Goal: Information Seeking & Learning: Find specific fact

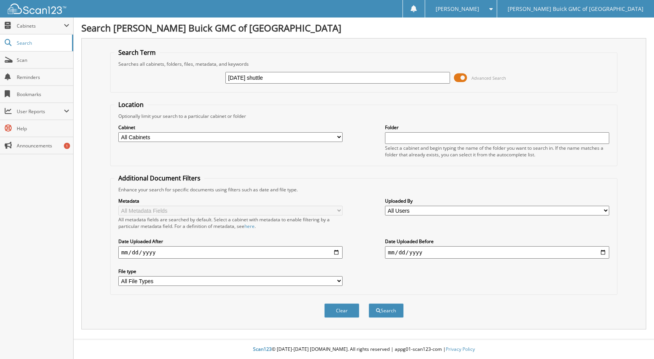
type input "2025-08-28 shuttle"
click at [369, 304] on button "Search" at bounding box center [386, 311] width 35 height 14
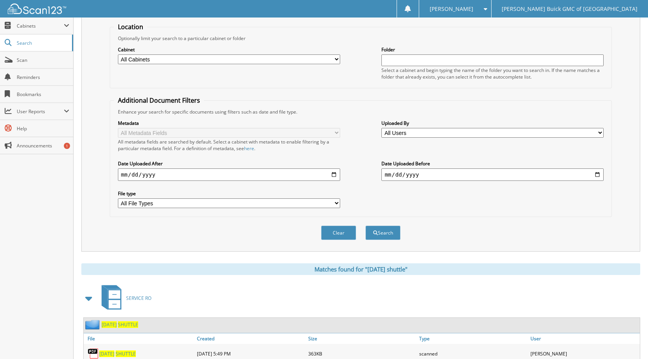
scroll to position [106, 0]
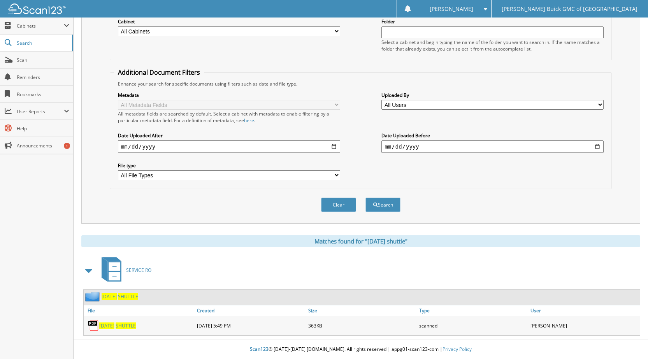
click at [114, 327] on span "2025-08-28" at bounding box center [106, 326] width 15 height 7
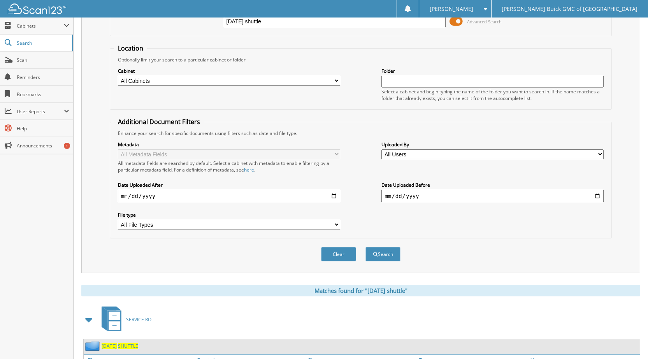
scroll to position [0, 0]
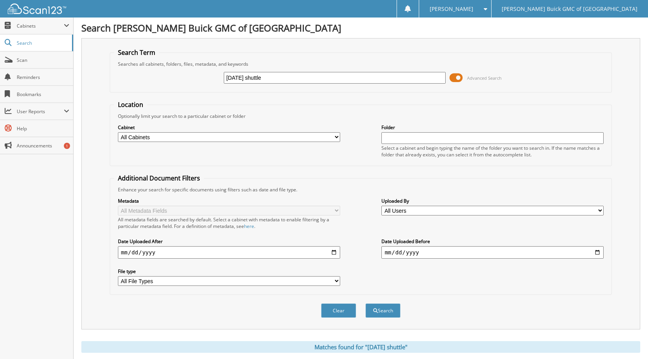
click at [254, 77] on input "2025-08-28 shuttle" at bounding box center [335, 78] width 222 height 12
type input "2025-09-02 shuttle"
click at [365, 304] on button "Search" at bounding box center [382, 311] width 35 height 14
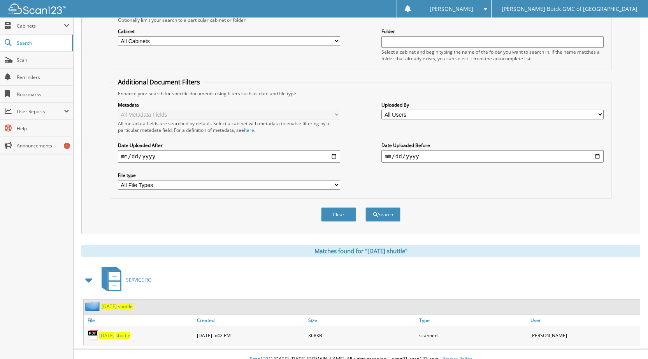
scroll to position [106, 0]
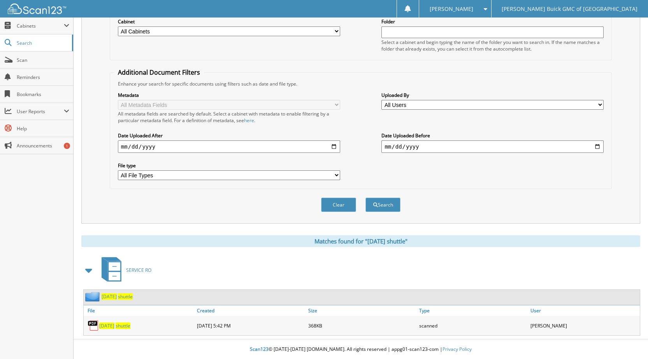
click at [112, 326] on span "2025-09-02" at bounding box center [106, 326] width 15 height 7
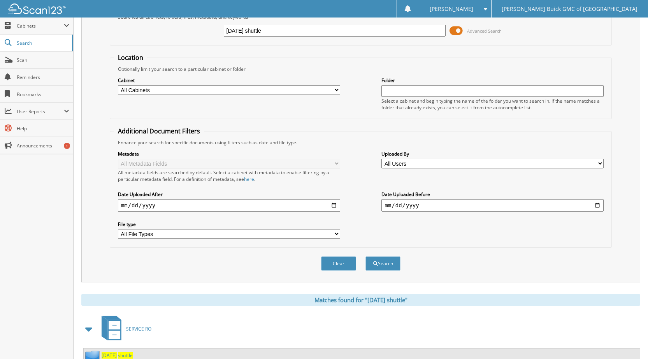
scroll to position [0, 0]
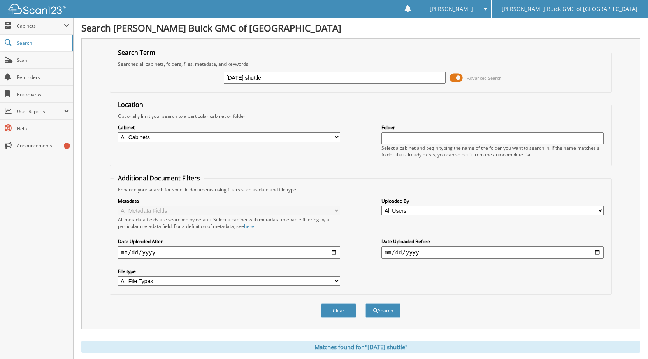
click at [254, 79] on input "2025-09-02 shuttle" at bounding box center [335, 78] width 222 height 12
type input "2025-09-03 shuttle"
click at [365, 304] on button "Search" at bounding box center [382, 311] width 35 height 14
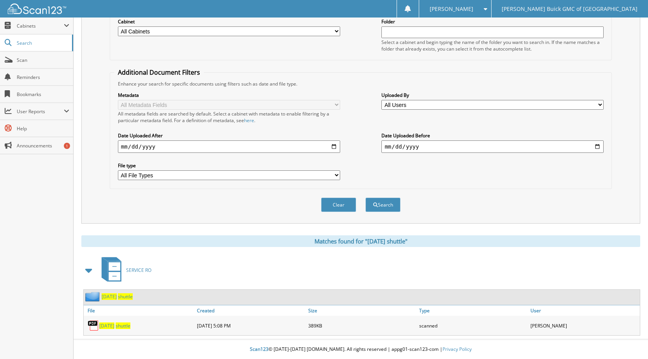
scroll to position [106, 0]
click at [114, 326] on span "[DATE]" at bounding box center [106, 326] width 15 height 7
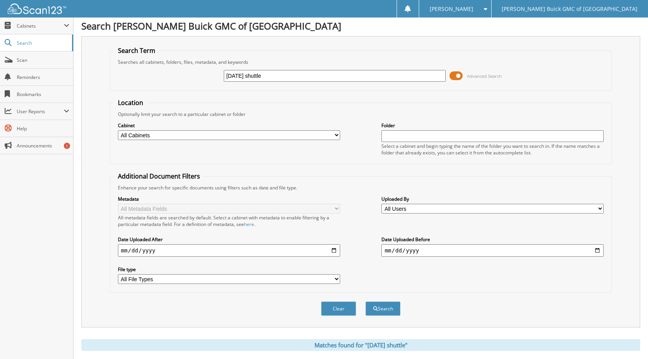
scroll to position [0, 0]
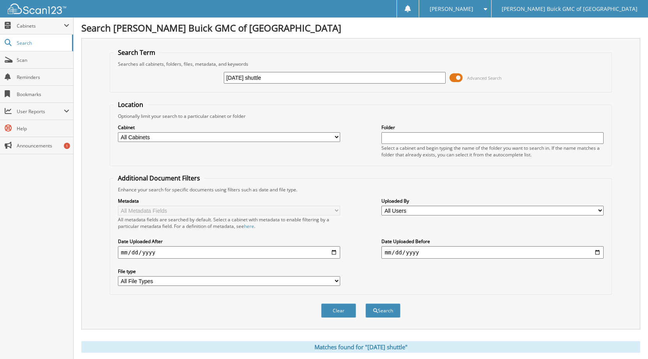
click at [254, 76] on input "2025-09-03 shuttle" at bounding box center [335, 78] width 222 height 12
type input "[DATE] shuttle"
click at [365, 304] on button "Search" at bounding box center [382, 311] width 35 height 14
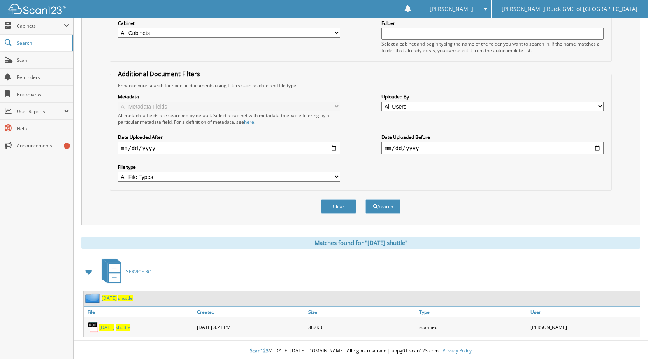
scroll to position [106, 0]
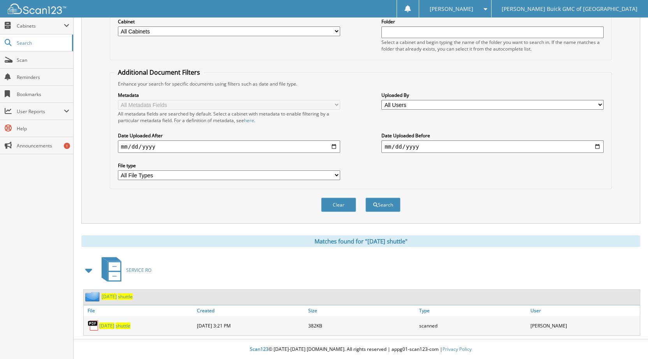
click at [114, 327] on span "2025-09-05" at bounding box center [106, 326] width 15 height 7
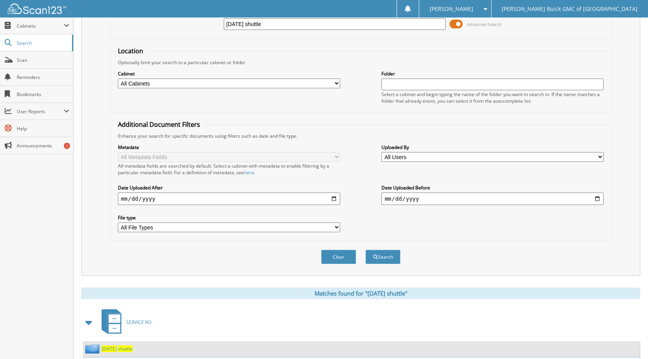
scroll to position [0, 0]
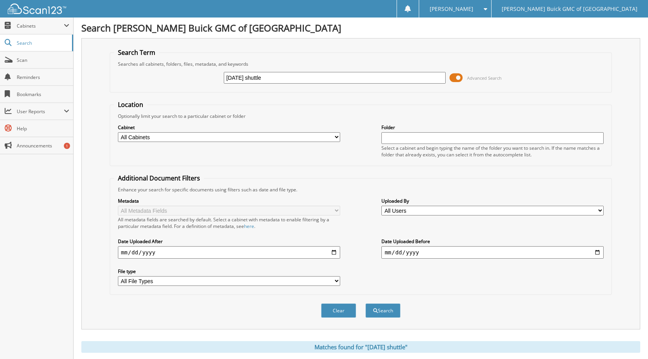
click at [254, 78] on input "2025-09-05 shuttle" at bounding box center [335, 78] width 222 height 12
type input "2025-09-06 shuttle"
click at [365, 304] on button "Search" at bounding box center [382, 311] width 35 height 14
click at [473, 118] on div "Optionally limit your search to a particular cabinet or folder" at bounding box center [360, 116] width 493 height 7
click at [253, 79] on input "2025-09-06 shuttle" at bounding box center [335, 78] width 222 height 12
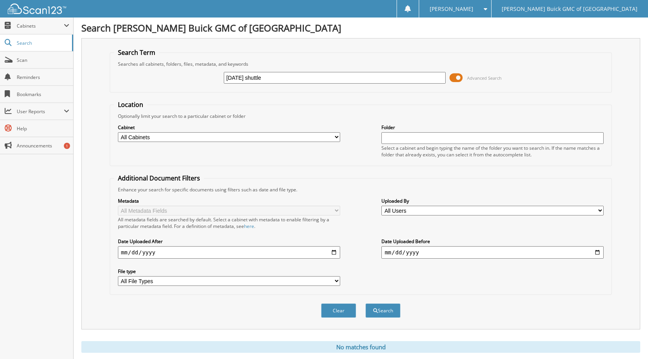
type input "2025-09-08 shuttle"
click at [365, 304] on button "Search" at bounding box center [382, 311] width 35 height 14
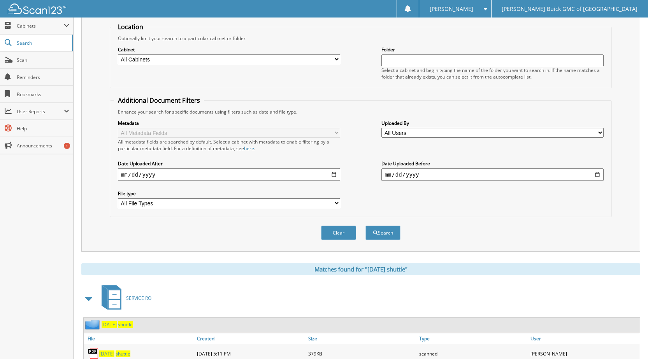
scroll to position [106, 0]
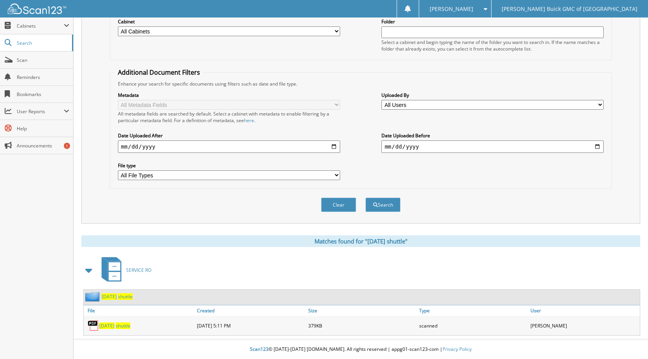
click at [130, 325] on span "shuttle" at bounding box center [123, 326] width 15 height 7
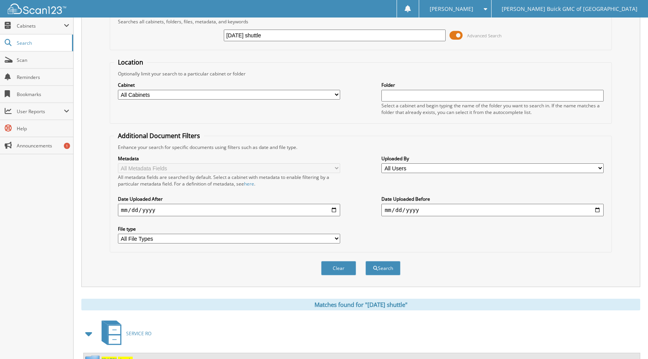
scroll to position [0, 0]
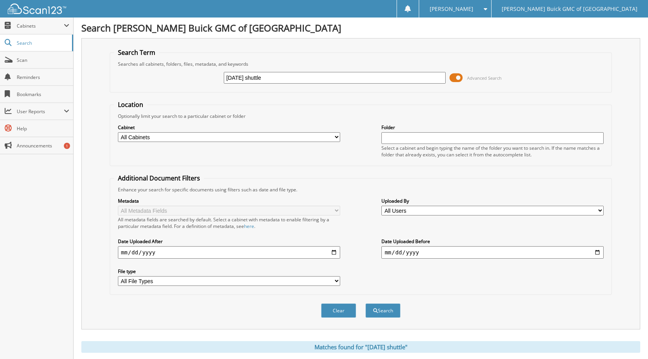
click at [254, 78] on input "2025-09-08 shuttle" at bounding box center [335, 78] width 222 height 12
type input "2025-09-09 shuttle"
click at [365, 304] on button "Search" at bounding box center [382, 311] width 35 height 14
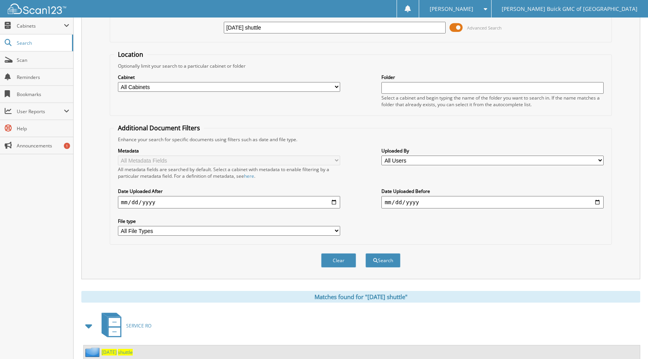
scroll to position [106, 0]
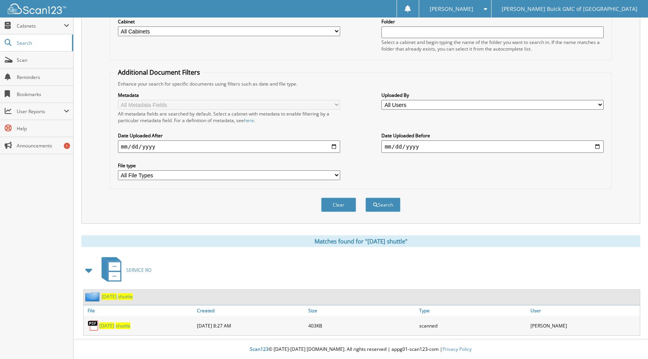
click at [130, 328] on span "shuttle" at bounding box center [123, 326] width 15 height 7
